Goal: Task Accomplishment & Management: Manage account settings

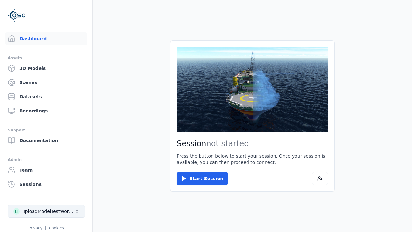
click at [58, 207] on button "u uploadModelTestWorkspace" at bounding box center [46, 211] width 77 height 13
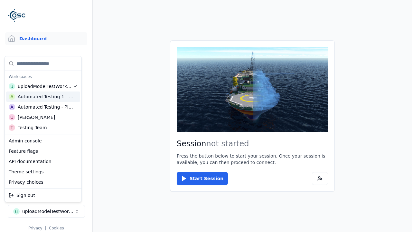
click at [57, 100] on div "A Automated Testing 1 - Playwright" at bounding box center [43, 96] width 74 height 10
click at [116, 106] on html "Support Dashboard Assets 3D Models Scenes Datasets Recordings Support Documenta…" at bounding box center [206, 116] width 412 height 232
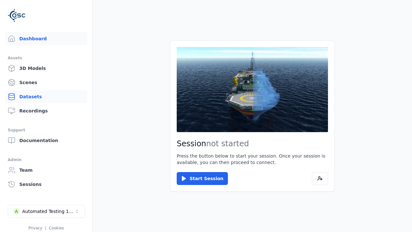
click at [46, 97] on link "Datasets" at bounding box center [46, 96] width 82 height 13
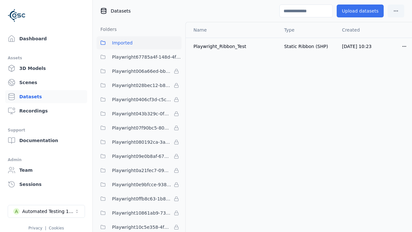
click at [362, 11] on button "Upload datasets" at bounding box center [360, 11] width 47 height 13
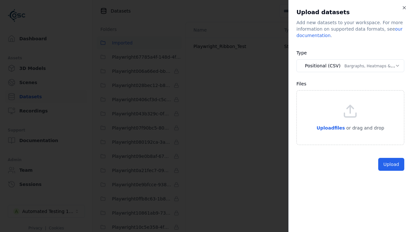
click at [350, 66] on body "Support Dashboard Assets 3D Models Scenes Datasets Recordings Support Documenta…" at bounding box center [206, 116] width 412 height 232
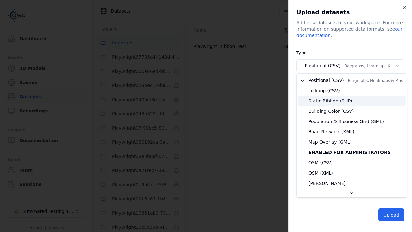
select select "*****"
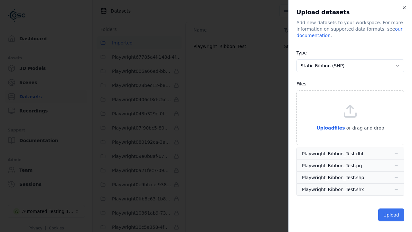
click at [392, 214] on button "Upload" at bounding box center [391, 214] width 26 height 13
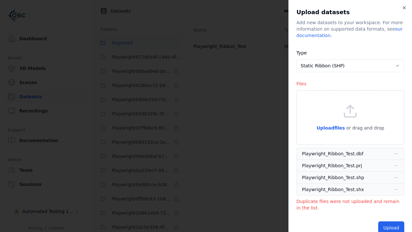
click at [407, 8] on div "**********" at bounding box center [350, 116] width 124 height 232
click at [404, 8] on icon "button" at bounding box center [404, 7] width 3 height 3
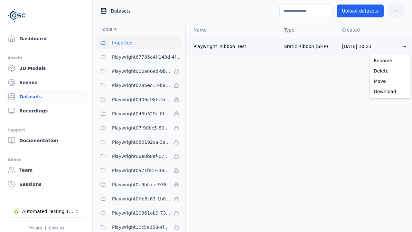
click at [403, 43] on html "Support Dashboard Assets 3D Models Scenes Datasets Recordings Support Documenta…" at bounding box center [206, 116] width 412 height 232
click at [395, 74] on div "Delete" at bounding box center [390, 71] width 38 height 10
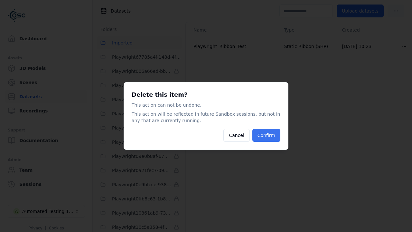
click at [268, 136] on button "Confirm" at bounding box center [266, 135] width 28 height 13
